Goal: Check status: Check status

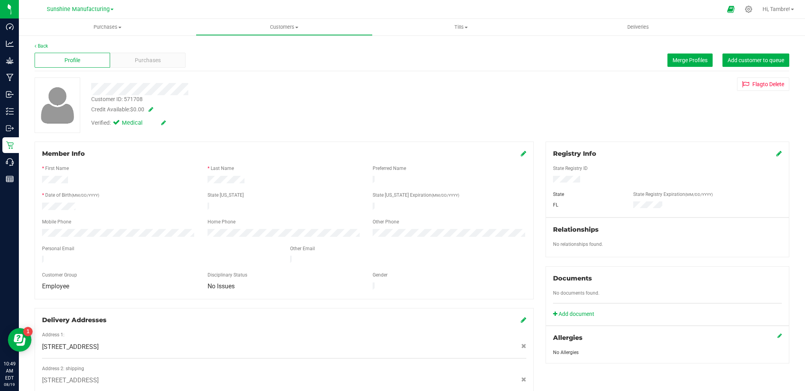
click at [112, 10] on span at bounding box center [111, 10] width 3 height 2
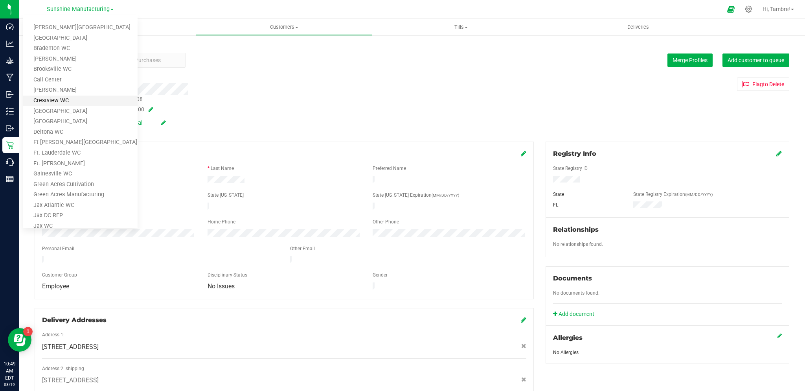
click at [58, 100] on link "Crestview WC" at bounding box center [80, 101] width 115 height 11
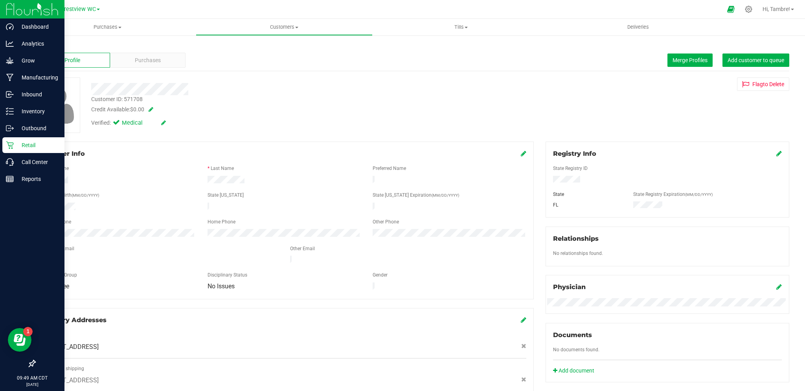
click at [31, 143] on p "Retail" at bounding box center [37, 144] width 47 height 9
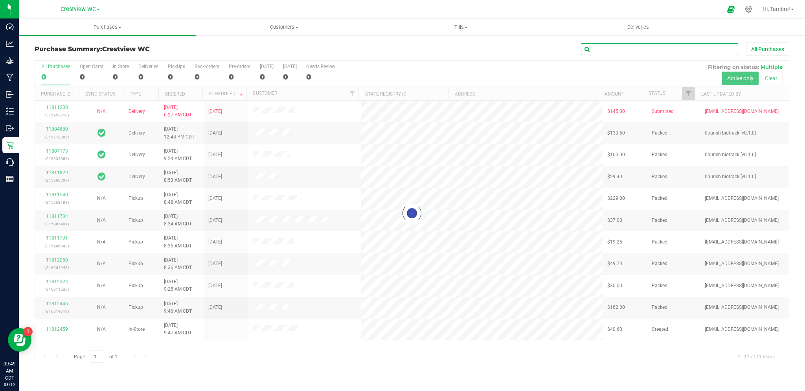
click at [635, 48] on input "text" at bounding box center [659, 49] width 157 height 12
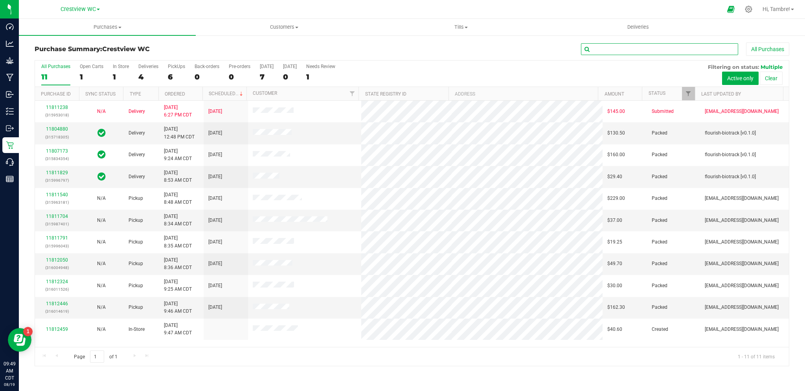
paste input "11786292"
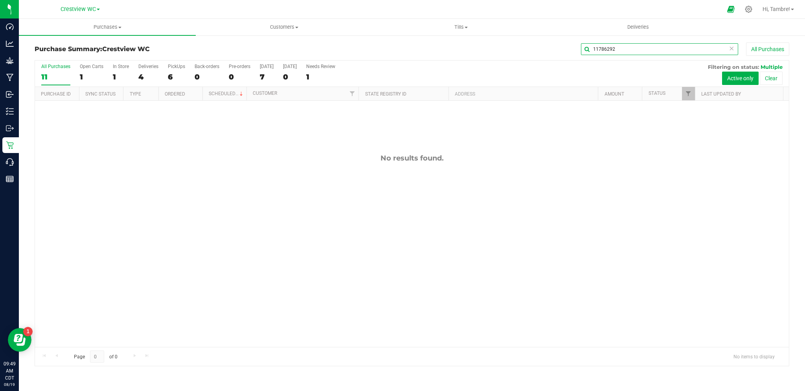
type input "11786292"
click at [767, 78] on button "Clear" at bounding box center [771, 78] width 23 height 13
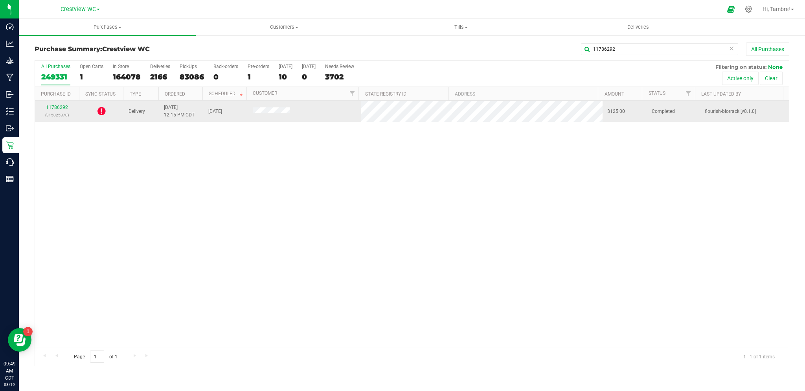
click at [102, 110] on icon at bounding box center [102, 110] width 8 height 9
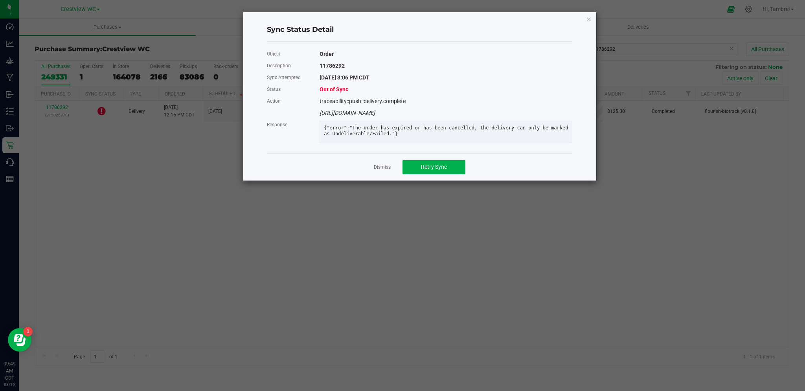
drag, startPoint x: 395, startPoint y: 135, endPoint x: 318, endPoint y: 125, distance: 77.8
click at [318, 125] on div "{"error":"The order has expired or has been cancelled, the delivery can only be…" at bounding box center [446, 133] width 265 height 28
copy div "{"error":"The order has expired or has been cancelled, the delivery can only be…"
click at [383, 171] on link "Dismiss" at bounding box center [382, 167] width 17 height 7
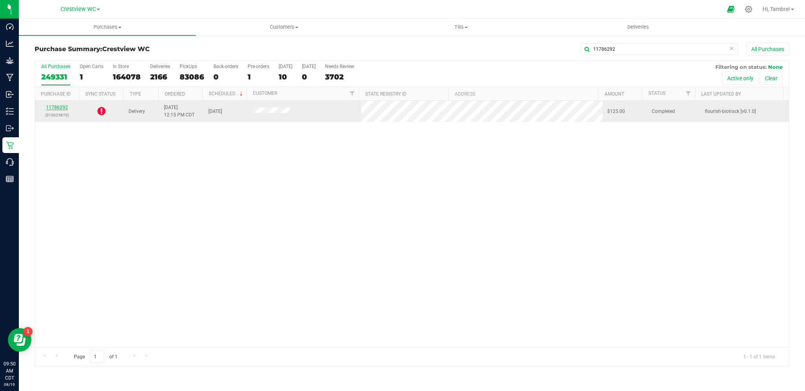
click at [54, 105] on link "11786292" at bounding box center [57, 108] width 22 height 6
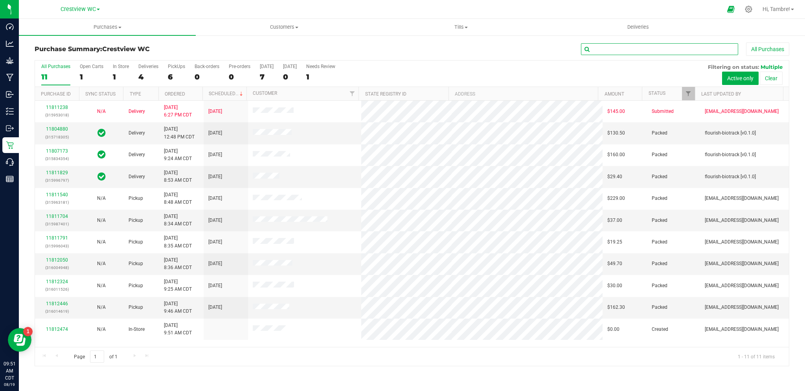
click at [621, 43] on input "text" at bounding box center [659, 49] width 157 height 12
paste input "11786292"
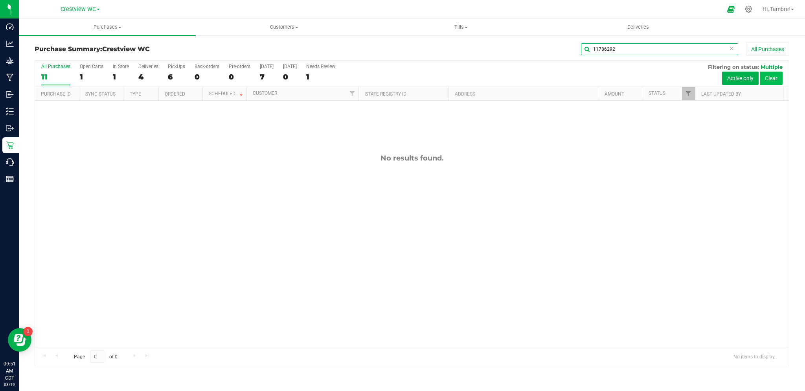
type input "11786292"
click at [776, 81] on button "Clear" at bounding box center [771, 78] width 23 height 13
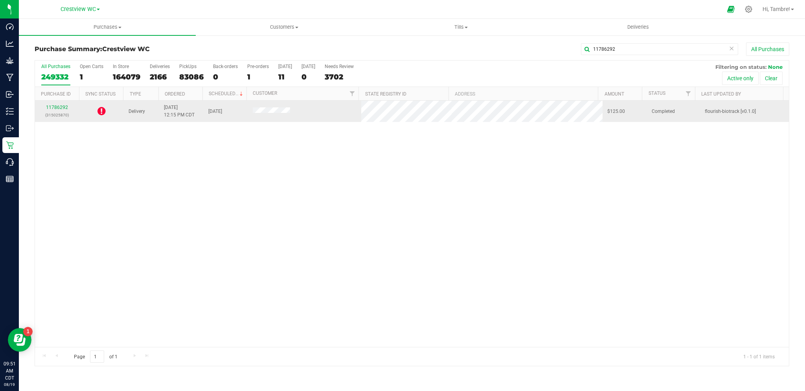
click at [102, 110] on icon at bounding box center [102, 110] width 8 height 9
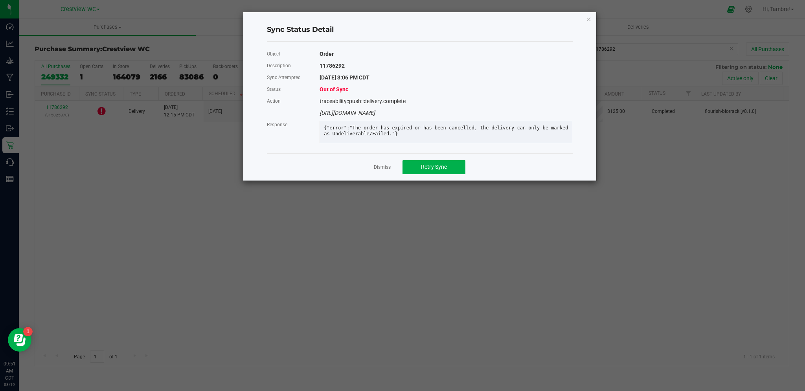
click at [359, 128] on div "{"error":"The order has expired or has been cancelled, the delivery can only be…" at bounding box center [446, 131] width 256 height 12
copy div "{"error":"The order has expired or has been cancelled, the delivery can only be…"
click at [383, 171] on link "Dismiss" at bounding box center [382, 167] width 17 height 7
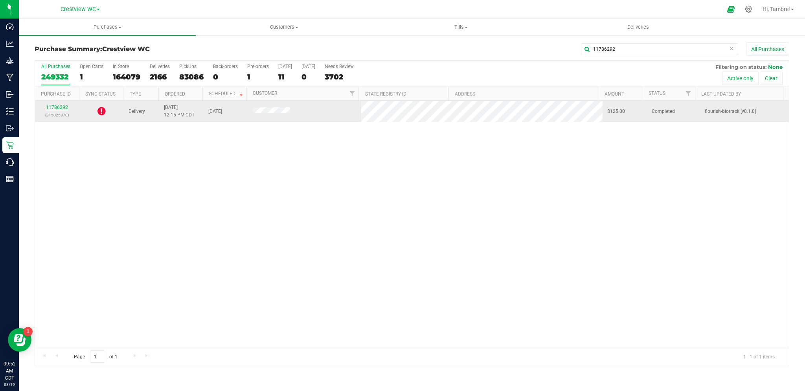
click at [51, 106] on link "11786292" at bounding box center [57, 108] width 22 height 6
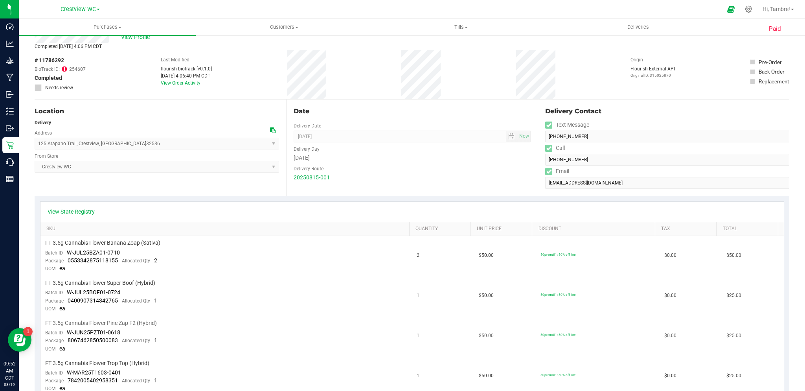
scroll to position [39, 0]
